Goal: Information Seeking & Learning: Check status

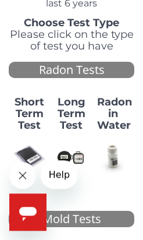
scroll to position [90, 0]
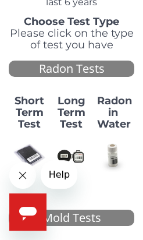
click at [30, 112] on strong "Short Term Test" at bounding box center [30, 112] width 30 height 36
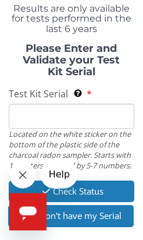
scroll to position [71, 0]
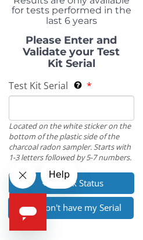
click at [111, 207] on button "I don't have my Serial" at bounding box center [71, 208] width 126 height 22
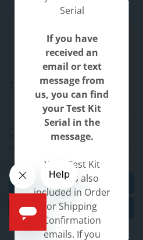
scroll to position [161, 0]
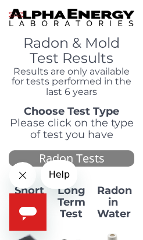
click at [34, 182] on button "Close message from company" at bounding box center [22, 175] width 27 height 27
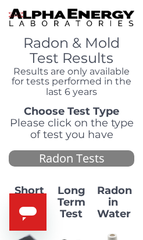
click at [41, 188] on strong "Short Term Test" at bounding box center [30, 202] width 30 height 36
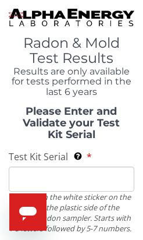
click at [30, 177] on input "Test Kit Serial Located on the white sticker on the bottom of the plastic side …" at bounding box center [72, 179] width 126 height 25
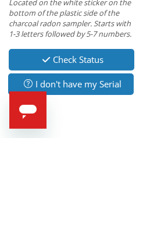
type input "AA679584"
click at [102, 151] on button "Check Status" at bounding box center [72, 162] width 126 height 22
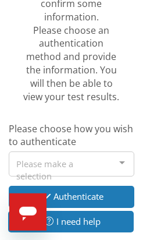
scroll to position [222, 0]
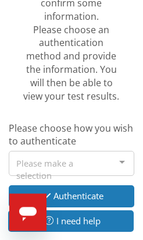
click at [124, 154] on div at bounding box center [122, 162] width 23 height 22
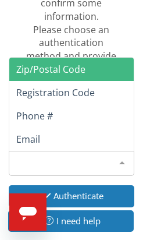
click at [91, 187] on button "Authenticate" at bounding box center [72, 196] width 126 height 22
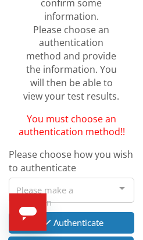
click at [37, 184] on div "Please make a selection" at bounding box center [72, 190] width 126 height 25
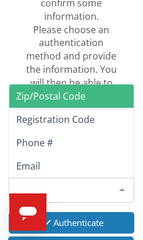
click at [34, 182] on div "Please make a selection" at bounding box center [72, 190] width 126 height 25
click at [68, 90] on span "Zip/Postal Code" at bounding box center [50, 96] width 69 height 13
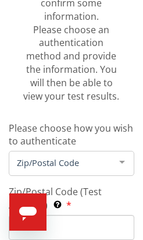
click at [30, 218] on input "Zip/Postal Code (Test Address) This must exactly match the information you prov…" at bounding box center [72, 227] width 126 height 25
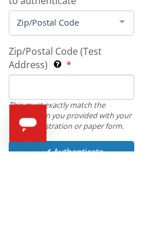
type input "98584"
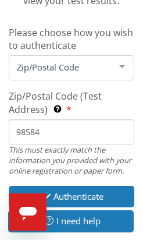
click at [98, 186] on button "Authenticate" at bounding box center [72, 197] width 126 height 22
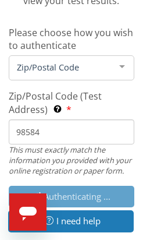
scroll to position [316, 0]
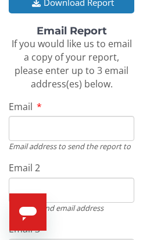
click at [27, 123] on input "Email" at bounding box center [72, 128] width 126 height 25
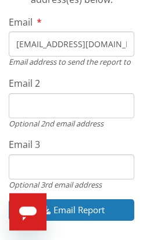
scroll to position [356, 0]
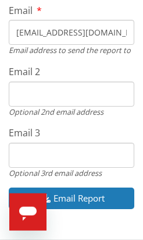
click at [71, 190] on button "Email Report" at bounding box center [72, 199] width 126 height 22
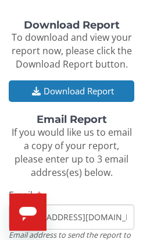
scroll to position [174, 0]
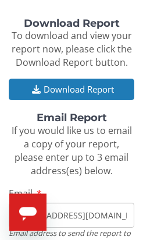
click at [112, 208] on input "Kdmattsen@gmail.com" at bounding box center [72, 215] width 126 height 25
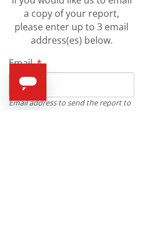
type input "K"
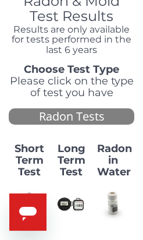
click at [30, 162] on strong "Short Term Test" at bounding box center [30, 160] width 30 height 36
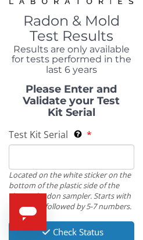
click at [24, 152] on input "Test Kit Serial Located on the white sticker on the bottom of the plastic side …" at bounding box center [72, 156] width 126 height 25
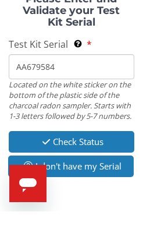
scroll to position [97, 0]
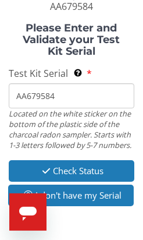
type input "AA679584"
click at [77, 162] on button "Check Status" at bounding box center [72, 171] width 126 height 22
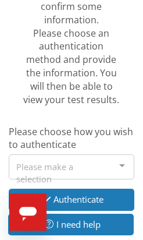
click at [77, 161] on div "Please make a selection" at bounding box center [72, 166] width 126 height 25
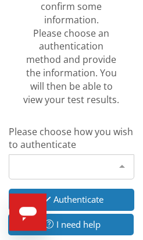
scroll to position [219, 0]
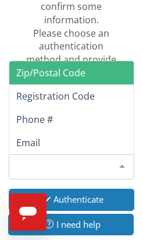
click at [84, 67] on span "Zip/Postal Code" at bounding box center [71, 72] width 125 height 23
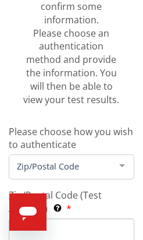
click at [69, 218] on input "Zip/Postal Code (Test Address) This must exactly match the information you prov…" at bounding box center [72, 230] width 126 height 25
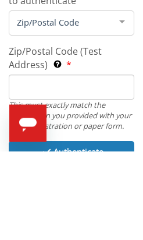
type input "98584"
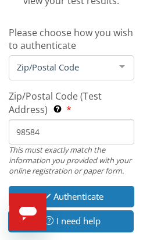
click at [83, 186] on button "Authenticate" at bounding box center [72, 197] width 126 height 22
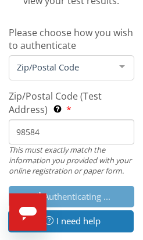
scroll to position [316, 0]
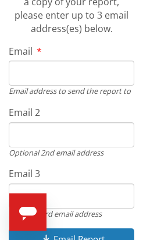
click at [42, 65] on input "Email" at bounding box center [72, 73] width 126 height 25
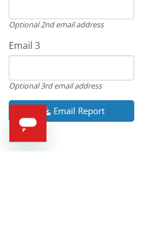
scroll to position [357, 0]
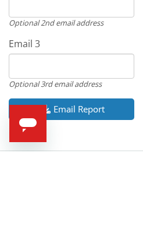
type input "Kdmattsen@gmail.com"
click at [66, 187] on button "Email Report" at bounding box center [72, 198] width 126 height 22
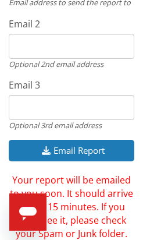
scroll to position [405, 0]
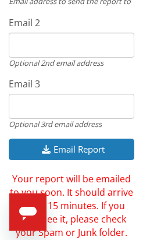
click at [72, 143] on button "Email Report" at bounding box center [72, 150] width 126 height 22
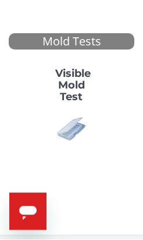
scroll to position [266, 0]
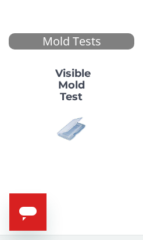
click at [75, 125] on img at bounding box center [71, 128] width 33 height 33
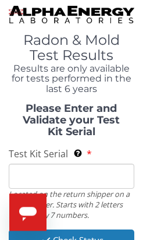
scroll to position [0, 0]
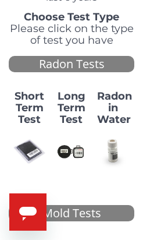
click at [29, 153] on img at bounding box center [29, 151] width 33 height 33
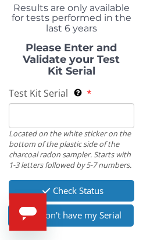
click at [77, 116] on input "Test Kit Serial Located on the white sticker on the bottom of the plastic side …" at bounding box center [72, 115] width 126 height 25
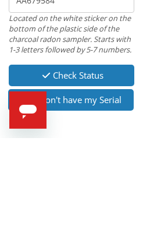
scroll to position [125, 0]
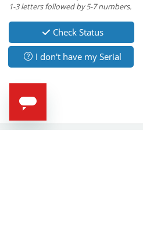
type input "AA679584"
click at [117, 132] on button "Check Status" at bounding box center [72, 143] width 126 height 22
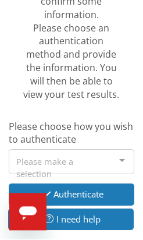
scroll to position [224, 0]
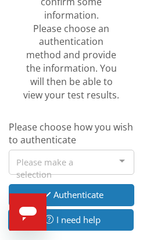
click at [117, 152] on div at bounding box center [122, 161] width 23 height 22
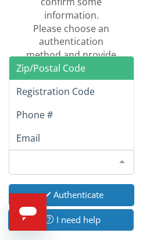
click at [111, 62] on span "Zip/Postal Code" at bounding box center [71, 67] width 125 height 23
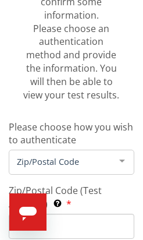
click at [61, 216] on input "Zip/Postal Code (Test Address) This must exactly match the information you prov…" at bounding box center [72, 226] width 126 height 25
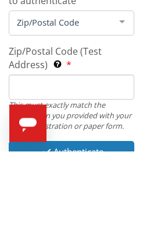
type input "Y"
type input "98584"
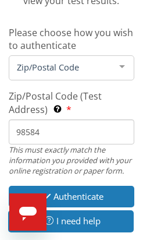
click at [71, 210] on button "I need help" at bounding box center [71, 221] width 126 height 22
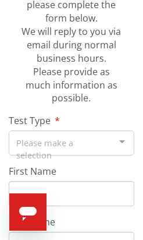
scroll to position [190, 0]
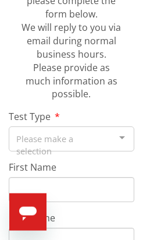
click at [79, 131] on div "Please make a selection" at bounding box center [72, 138] width 126 height 25
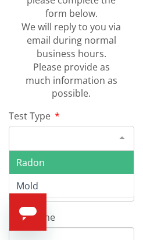
click at [57, 159] on span "Radon" at bounding box center [71, 162] width 125 height 23
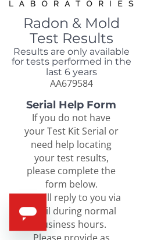
scroll to position [0, 0]
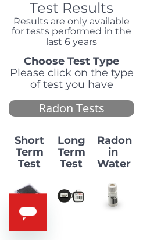
scroll to position [43, 0]
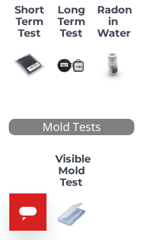
click at [29, 69] on img at bounding box center [29, 65] width 33 height 33
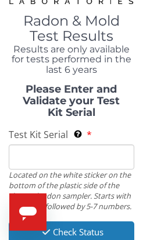
click at [74, 158] on input "Test Kit Serial Located on the white sticker on the bottom of the plastic side …" at bounding box center [72, 156] width 126 height 25
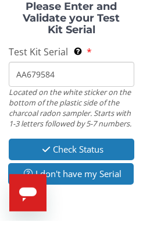
scroll to position [97, 0]
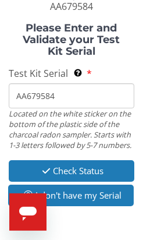
type input "AA679584"
click at [93, 168] on button "Check Status" at bounding box center [72, 171] width 126 height 22
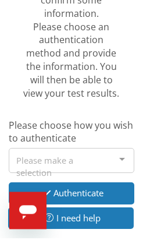
scroll to position [224, 0]
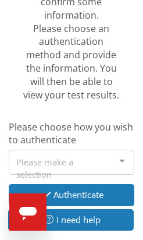
click at [116, 154] on div at bounding box center [122, 161] width 23 height 22
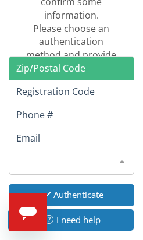
click at [102, 59] on span "Zip/Postal Code" at bounding box center [71, 67] width 125 height 23
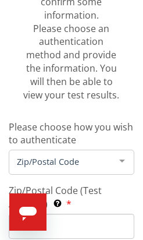
click at [60, 217] on input "Zip/Postal Code (Test Address) This must exactly match the information you prov…" at bounding box center [72, 226] width 126 height 25
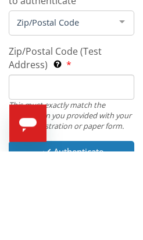
type input "98584"
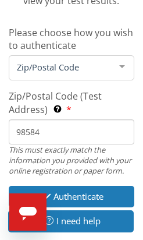
click at [85, 186] on button "Authenticate" at bounding box center [72, 197] width 126 height 22
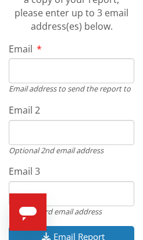
scroll to position [316, 0]
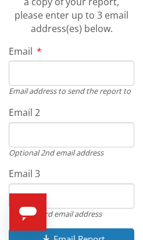
click at [104, 65] on input "Email" at bounding box center [72, 73] width 126 height 25
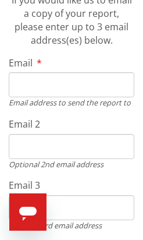
type input "[EMAIL_ADDRESS][DOMAIN_NAME]"
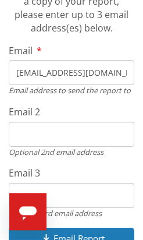
scroll to position [316, 0]
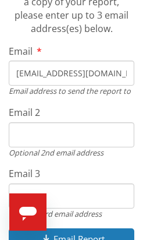
click at [77, 228] on button "Email Report" at bounding box center [72, 239] width 126 height 22
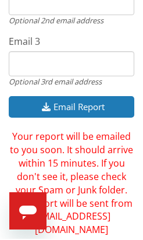
scroll to position [446, 0]
